Goal: Information Seeking & Learning: Learn about a topic

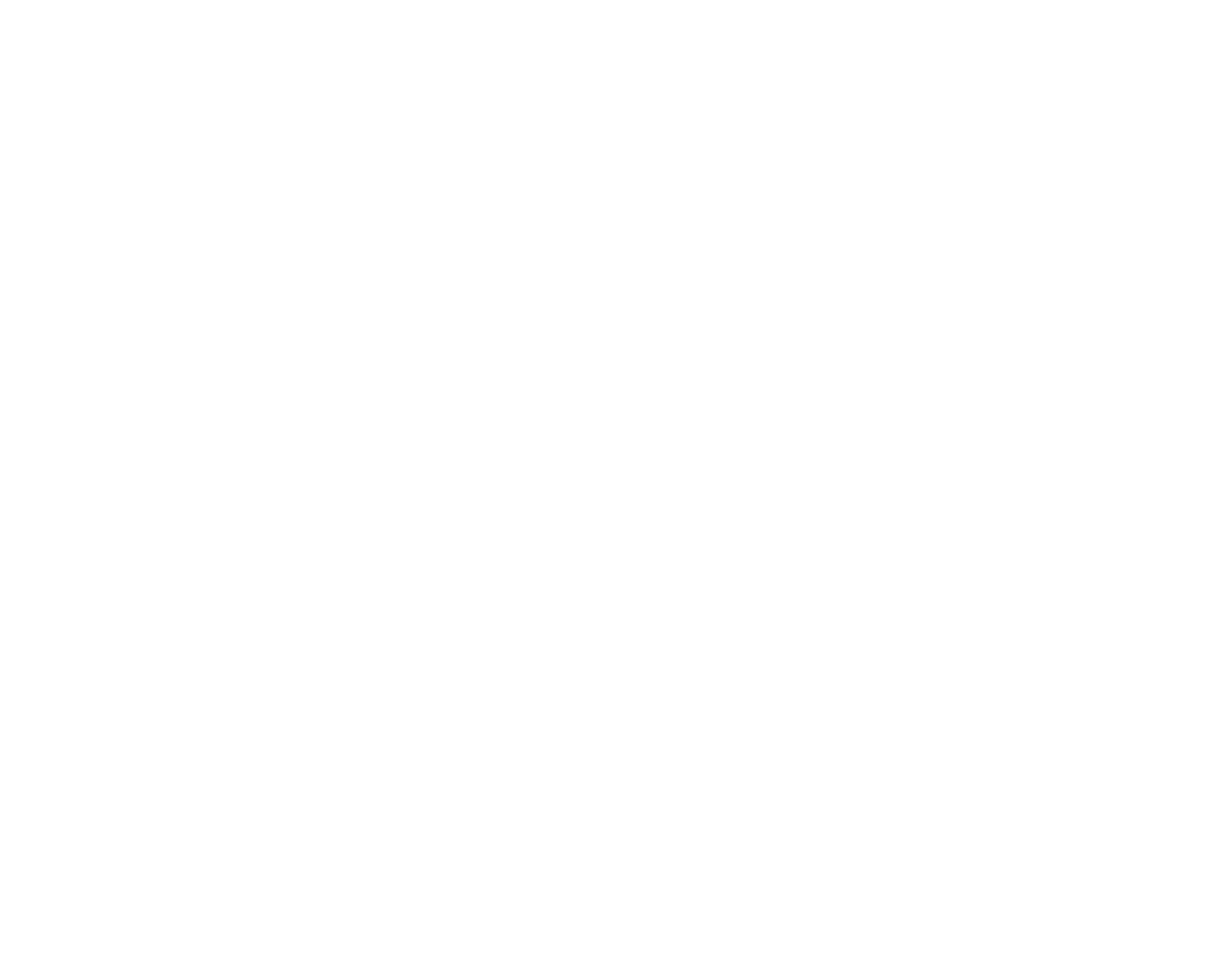
scroll to position [15161, 0]
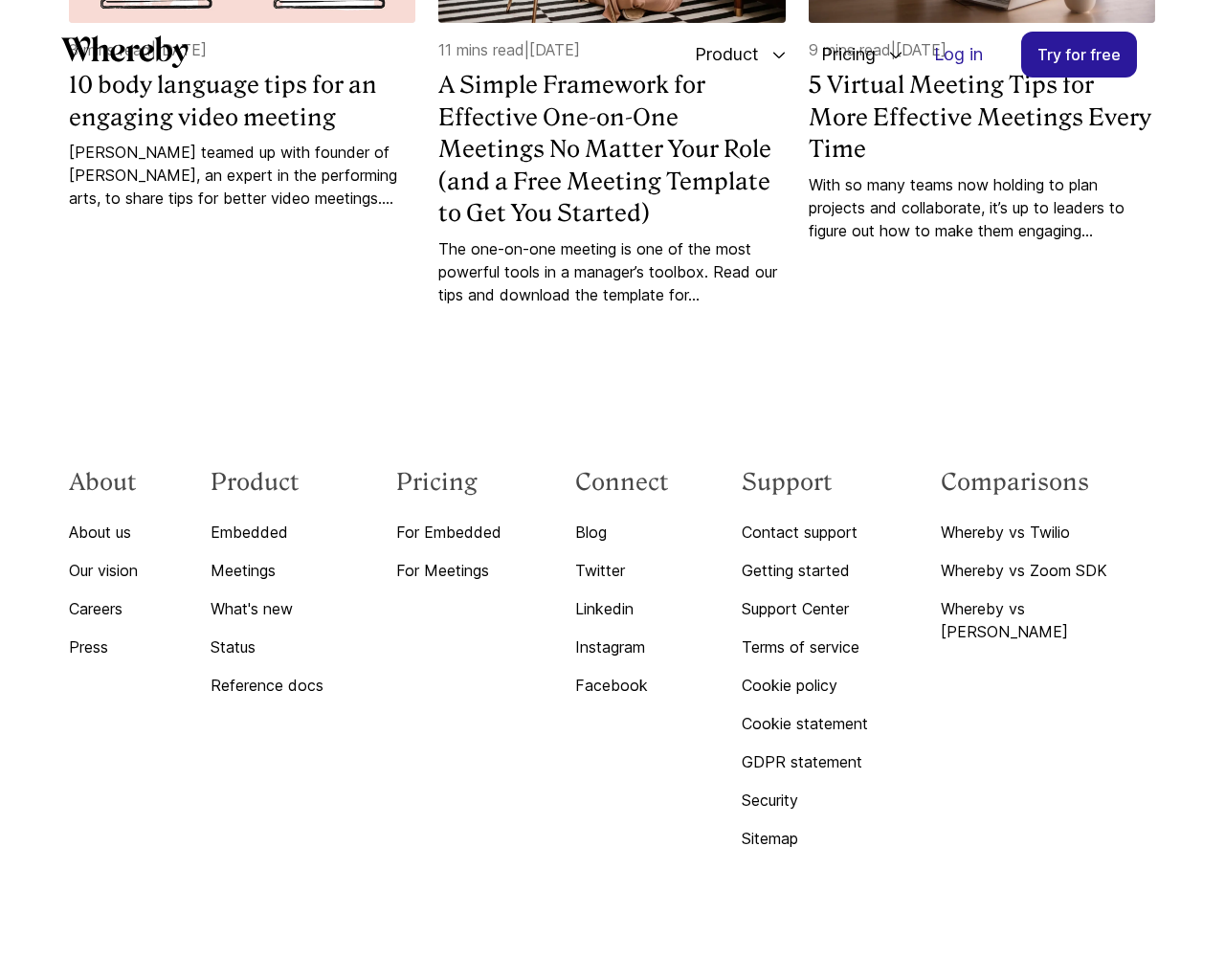
scroll to position [15161, 0]
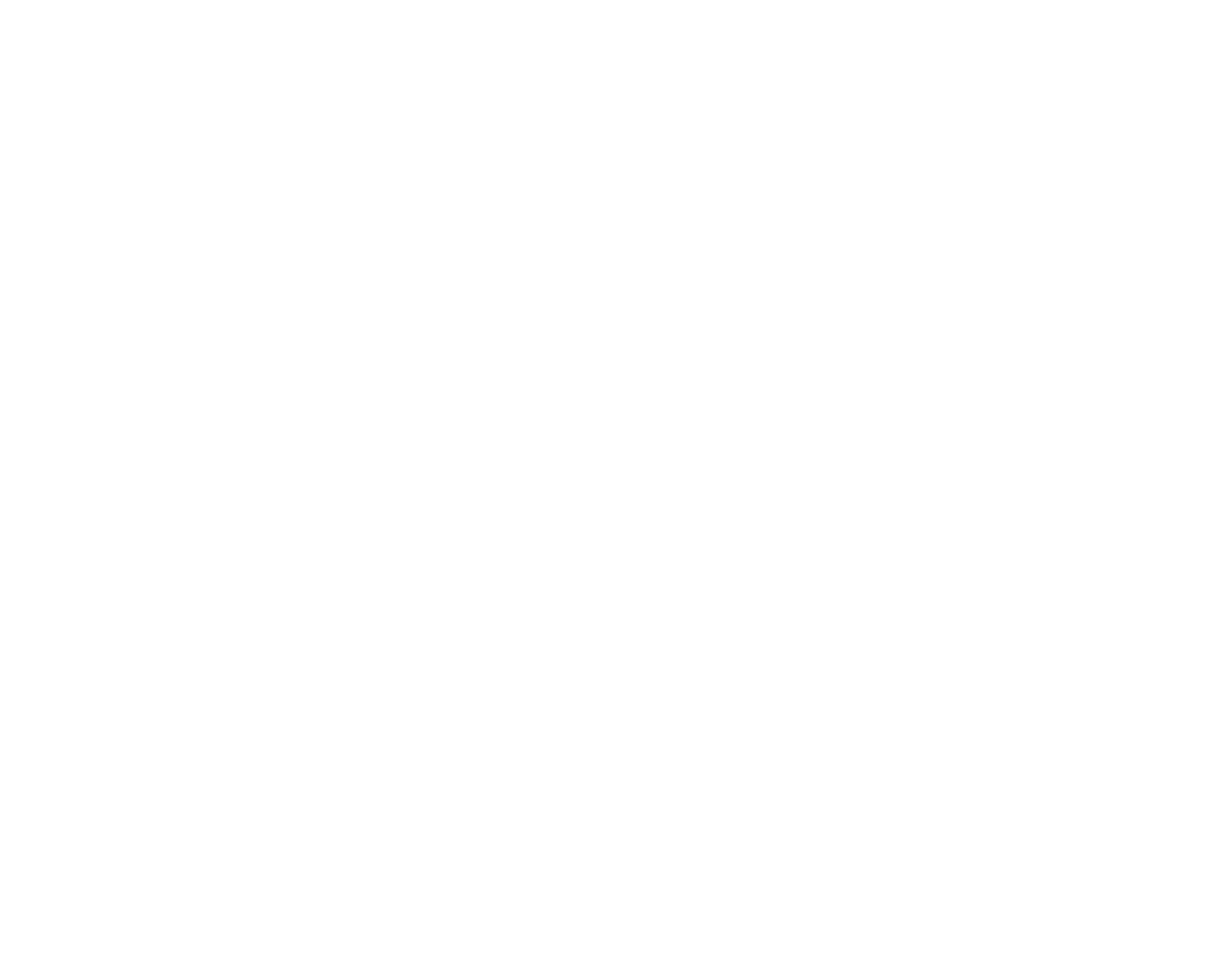
scroll to position [15161, 0]
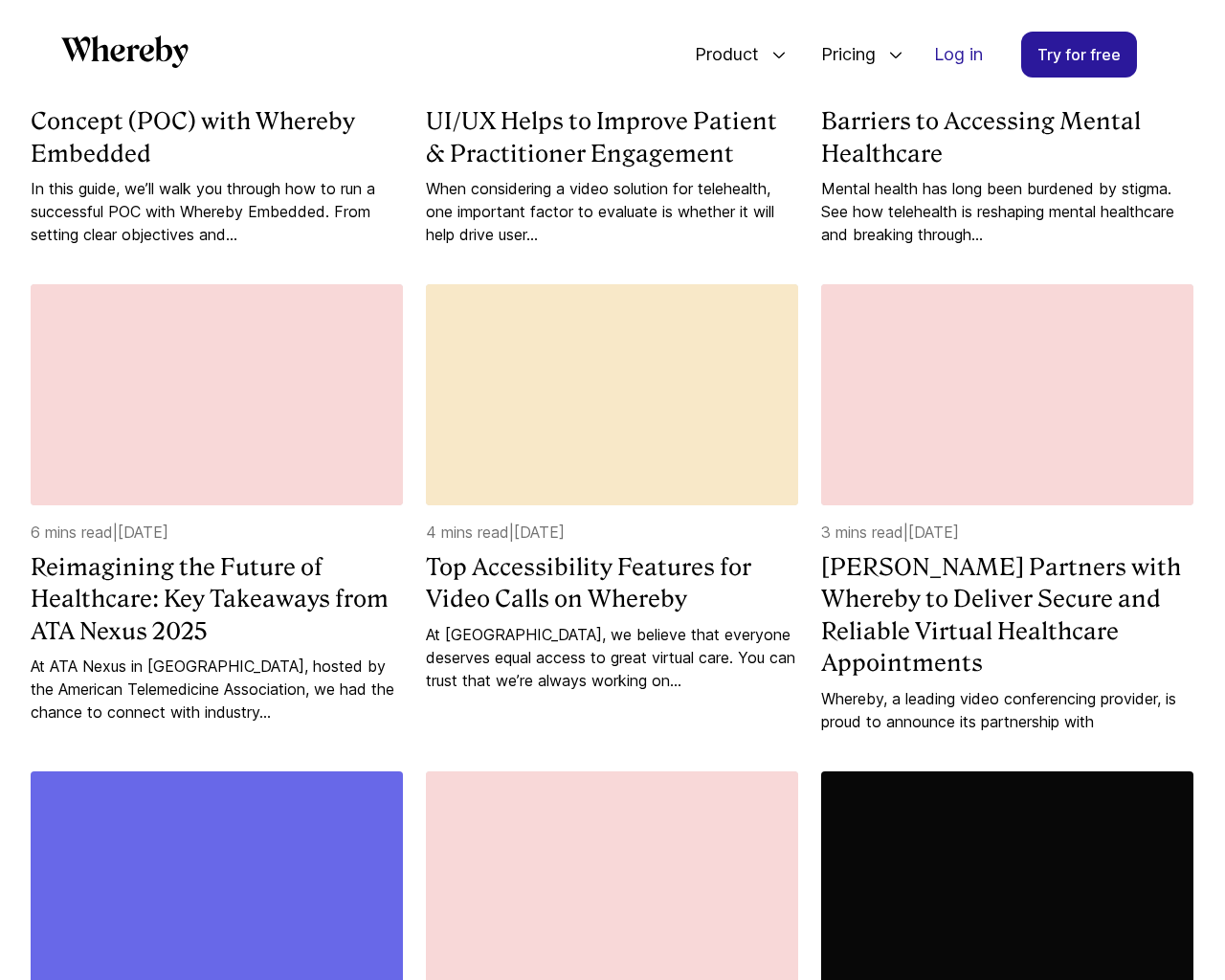
scroll to position [2948, 0]
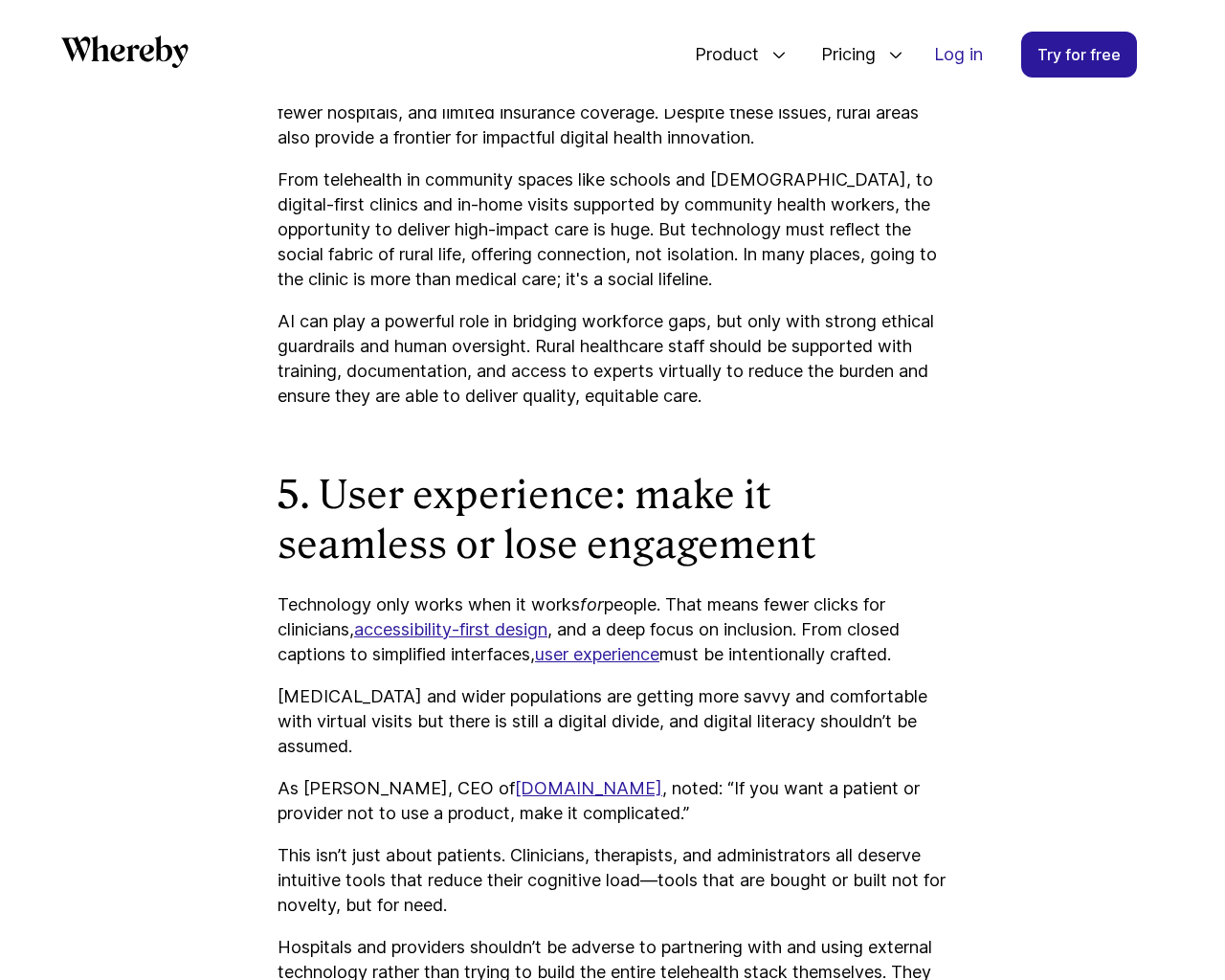
scroll to position [5758, 0]
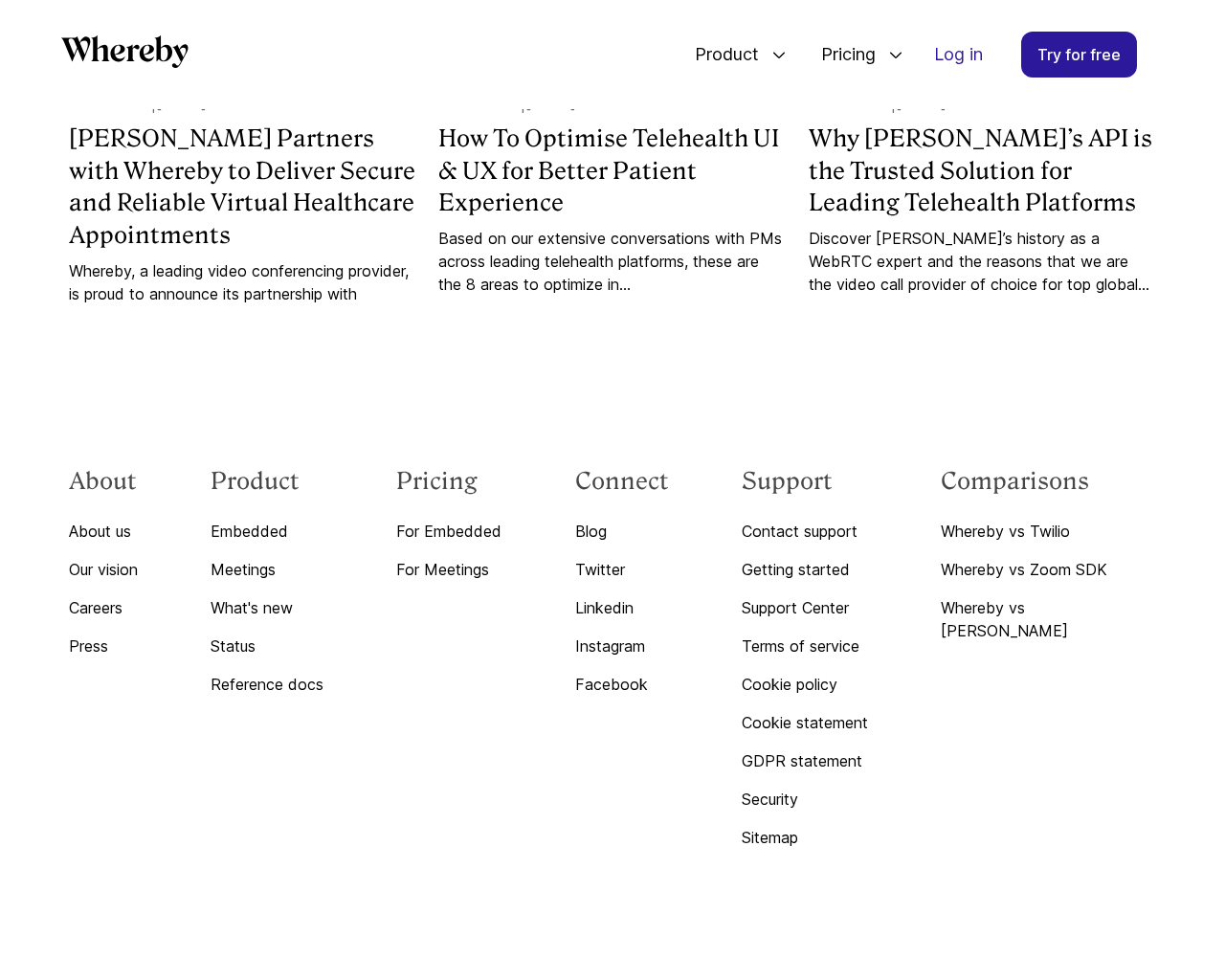
scroll to position [1993, 0]
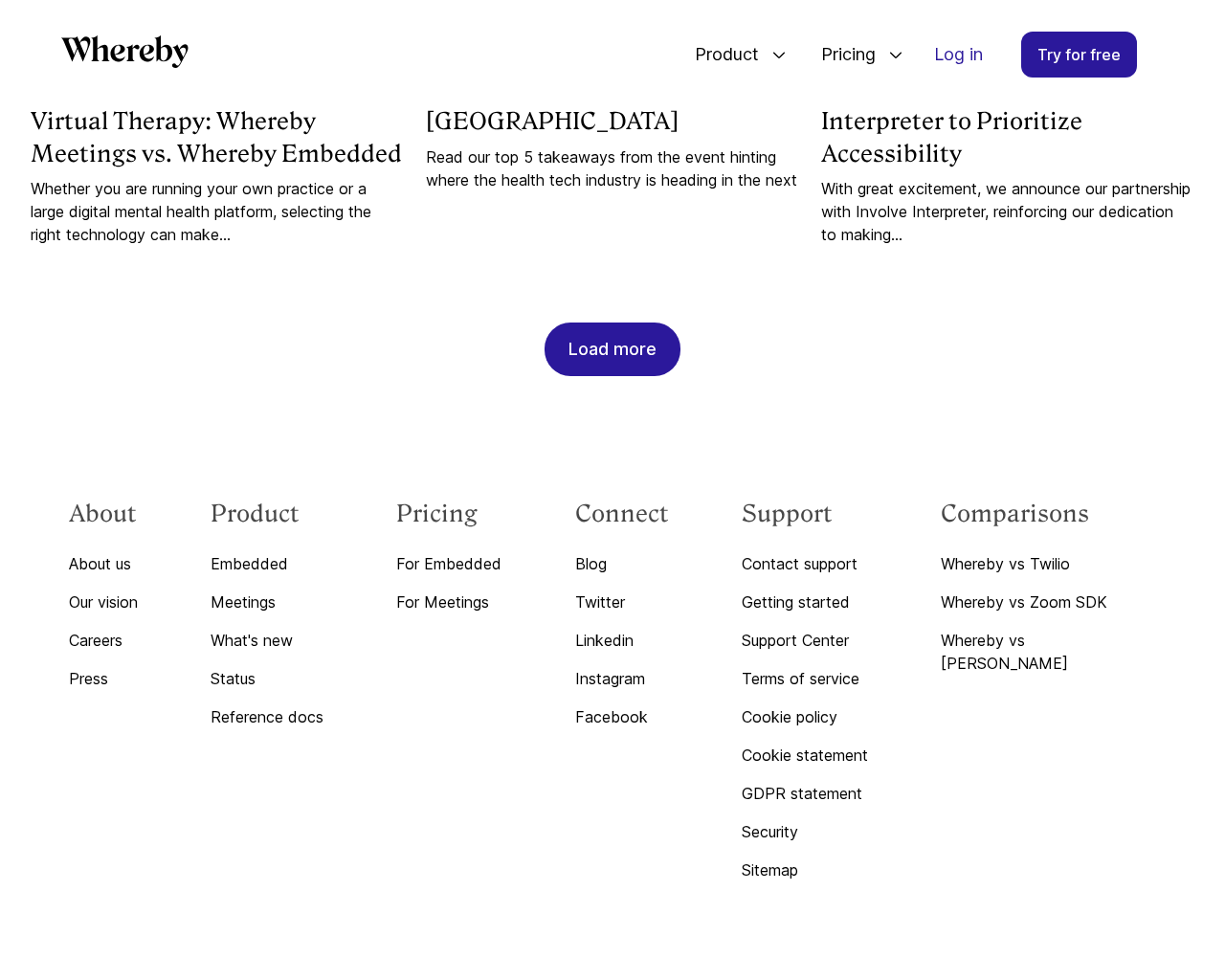
scroll to position [4619, 0]
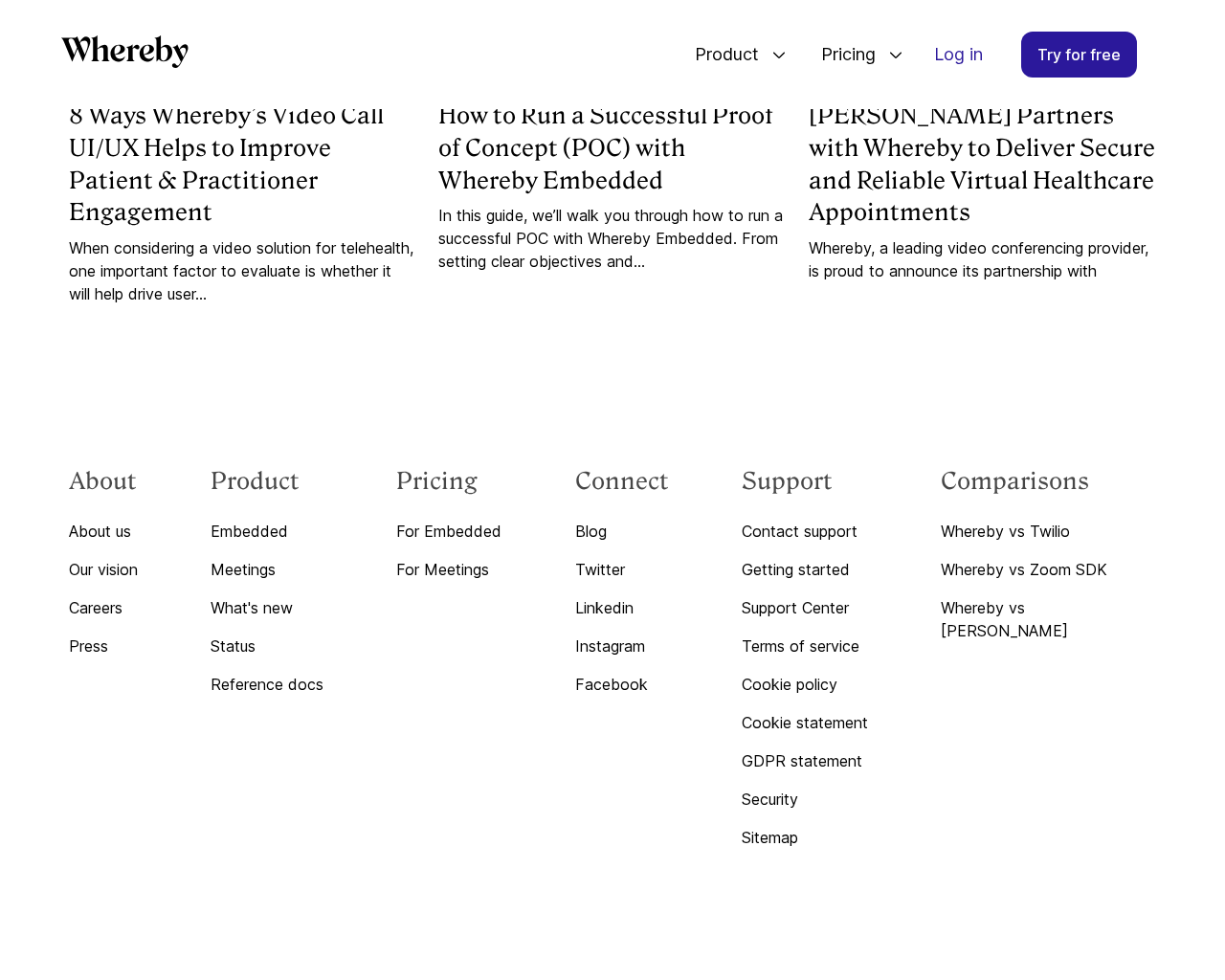
scroll to position [1993, 0]
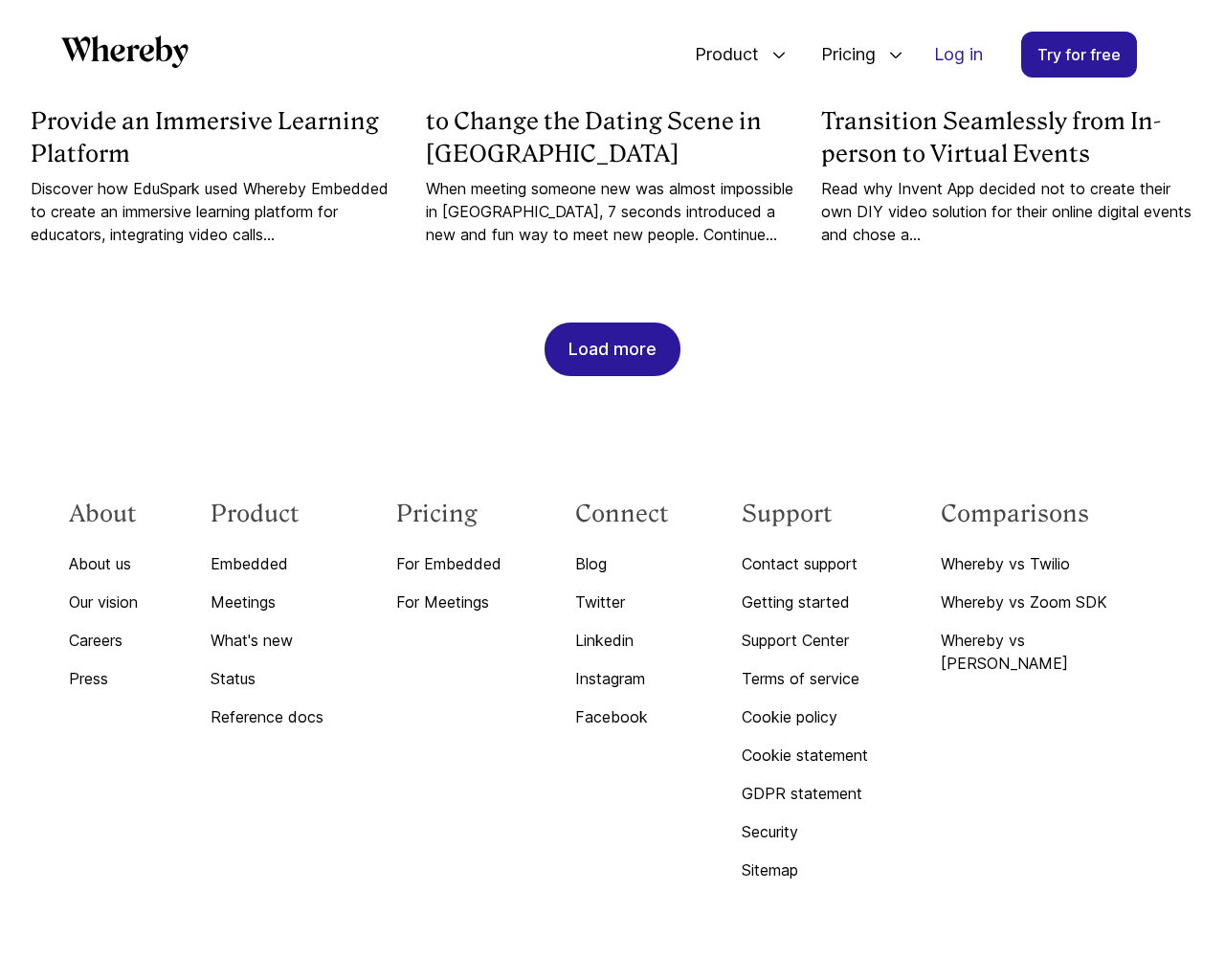
scroll to position [6248, 0]
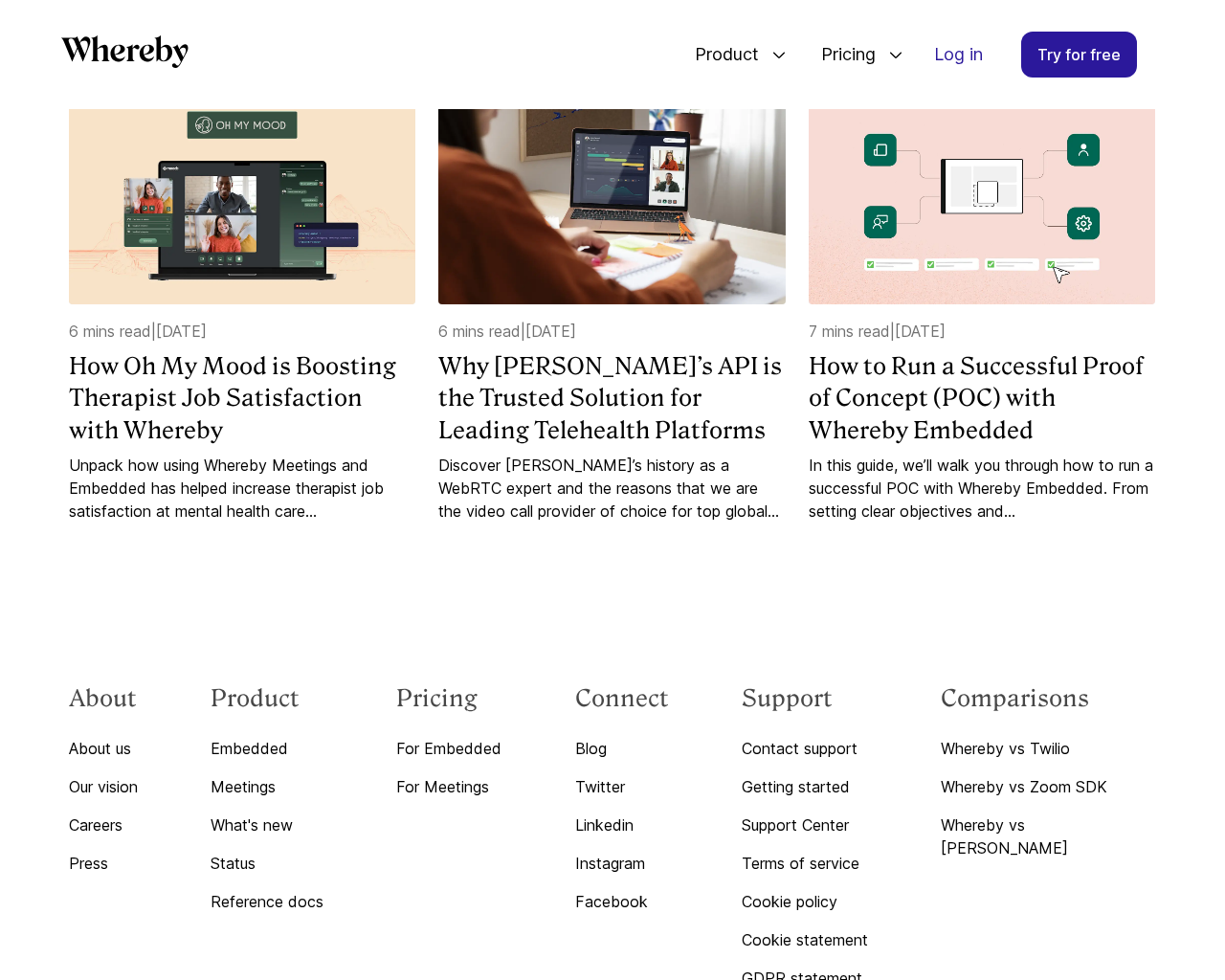
scroll to position [1970, 0]
